Goal: Task Accomplishment & Management: Manage account settings

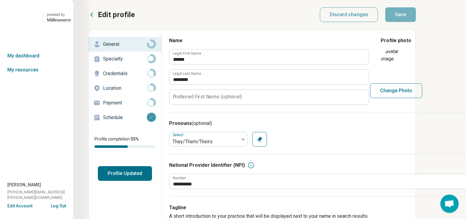
click at [146, 181] on button "Profile Updated" at bounding box center [125, 173] width 54 height 15
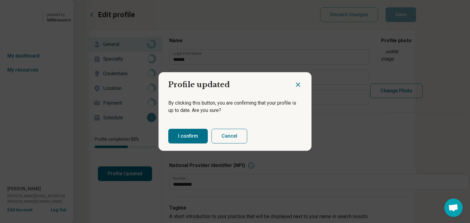
click at [201, 141] on button "I confirm" at bounding box center [187, 136] width 39 height 15
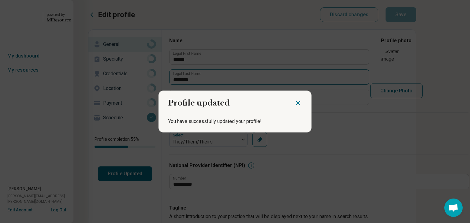
drag, startPoint x: 291, startPoint y: 102, endPoint x: 289, endPoint y: 90, distance: 11.8
click at [294, 101] on icon "Close dialog" at bounding box center [297, 102] width 7 height 7
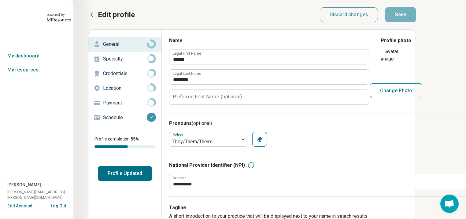
click at [95, 18] on icon at bounding box center [91, 14] width 7 height 7
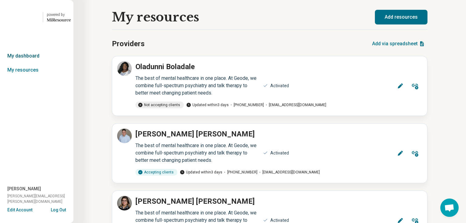
click at [27, 63] on link "My dashboard" at bounding box center [36, 56] width 73 height 14
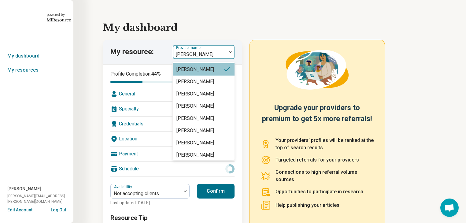
click at [232, 53] on img at bounding box center [230, 52] width 3 height 2
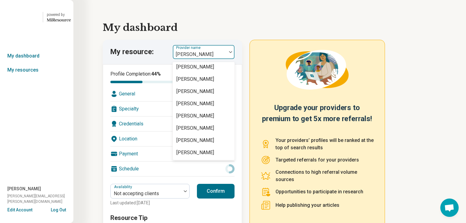
scroll to position [1378, 0]
